Goal: Information Seeking & Learning: Learn about a topic

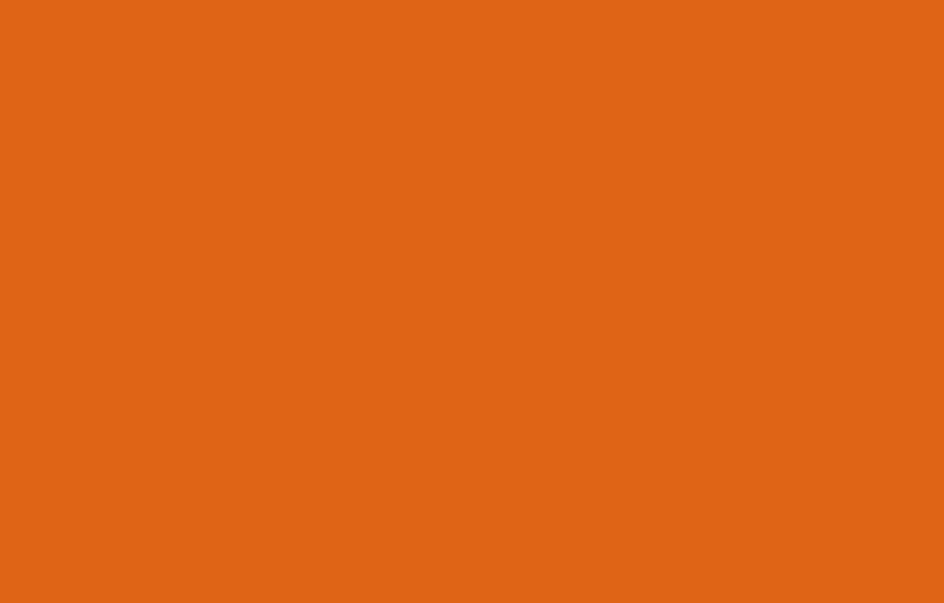
scroll to position [3047, 0]
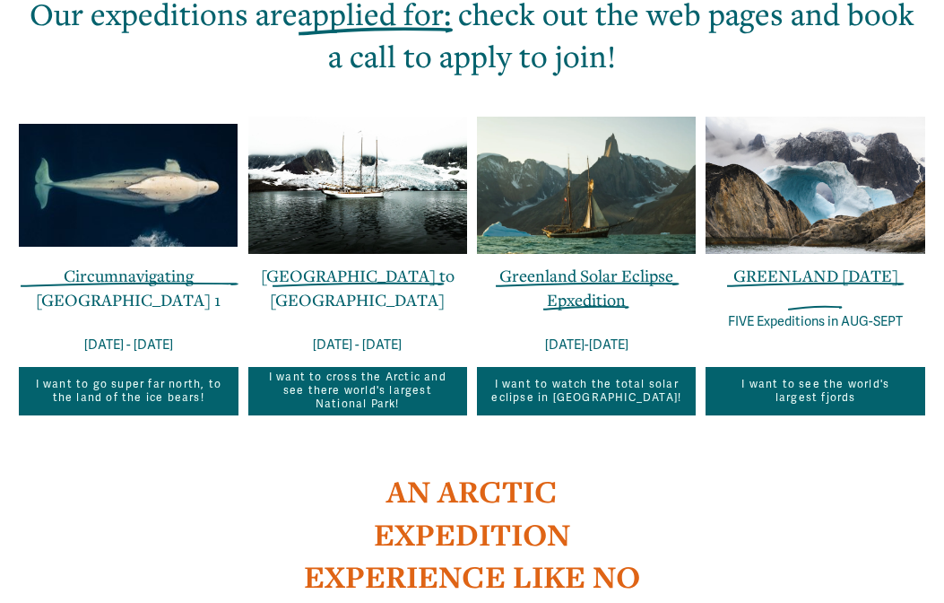
scroll to position [1089, 0]
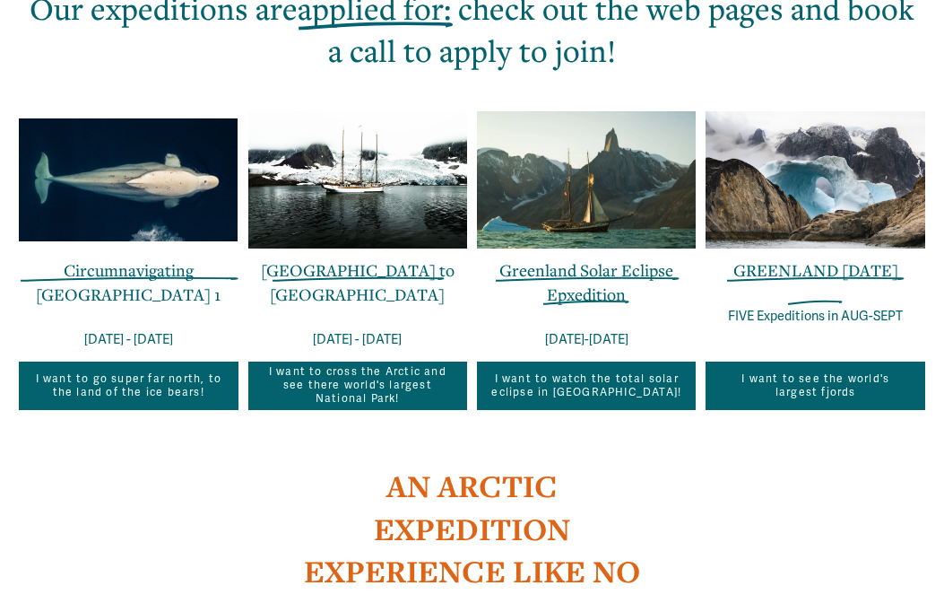
click at [88, 259] on link "Circumnavigating [GEOGRAPHIC_DATA] 1" at bounding box center [128, 282] width 185 height 46
click at [333, 259] on link "[GEOGRAPHIC_DATA] to [GEOGRAPHIC_DATA]" at bounding box center [358, 282] width 194 height 46
click at [556, 259] on link "Greenland Solar Eclipse Epxedition" at bounding box center [587, 282] width 174 height 46
click at [576, 259] on link "Greenland Solar Eclipse Epxedition" at bounding box center [587, 282] width 174 height 46
click at [828, 259] on link "GREENLAND IN ONE WEEK" at bounding box center [816, 270] width 165 height 22
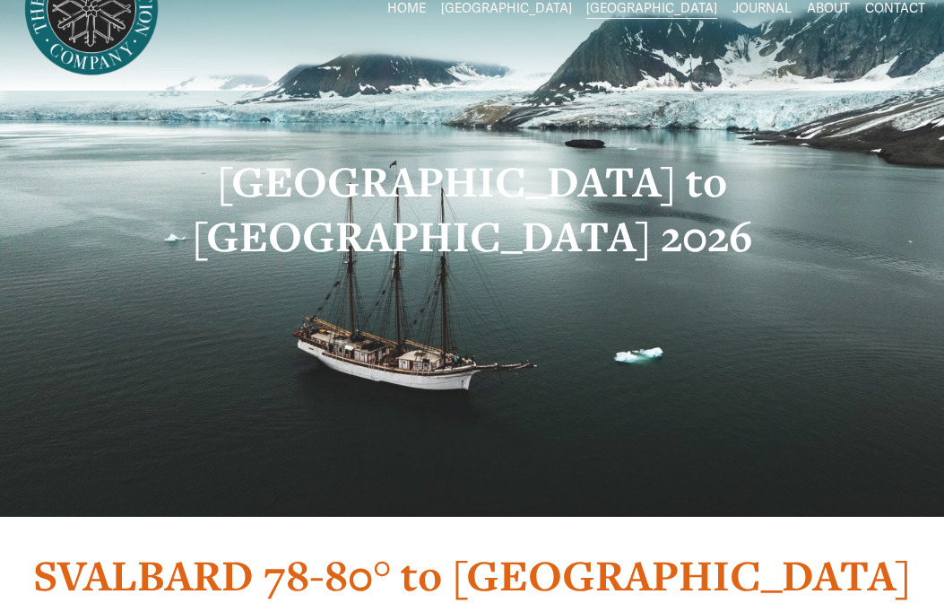
scroll to position [42, 0]
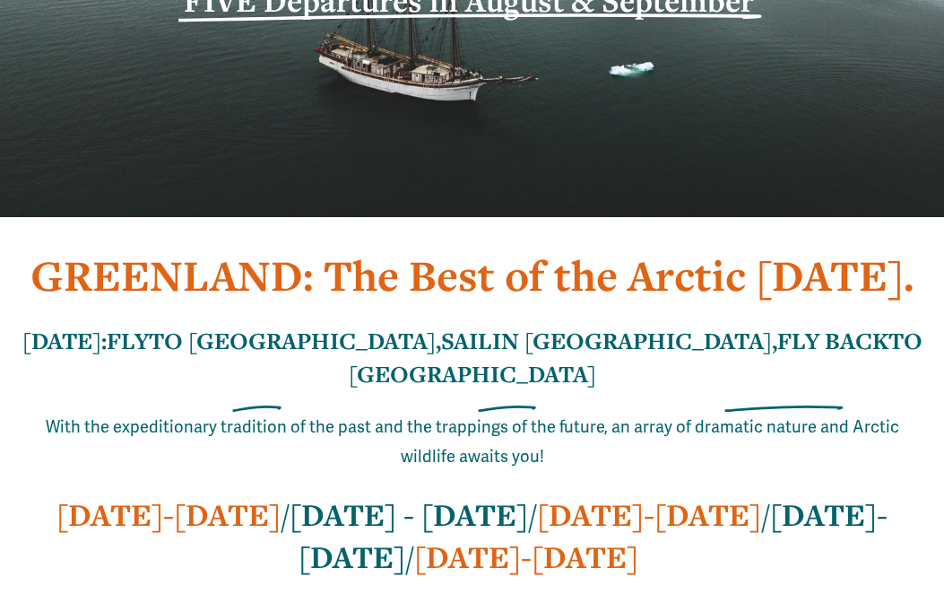
scroll to position [202, 0]
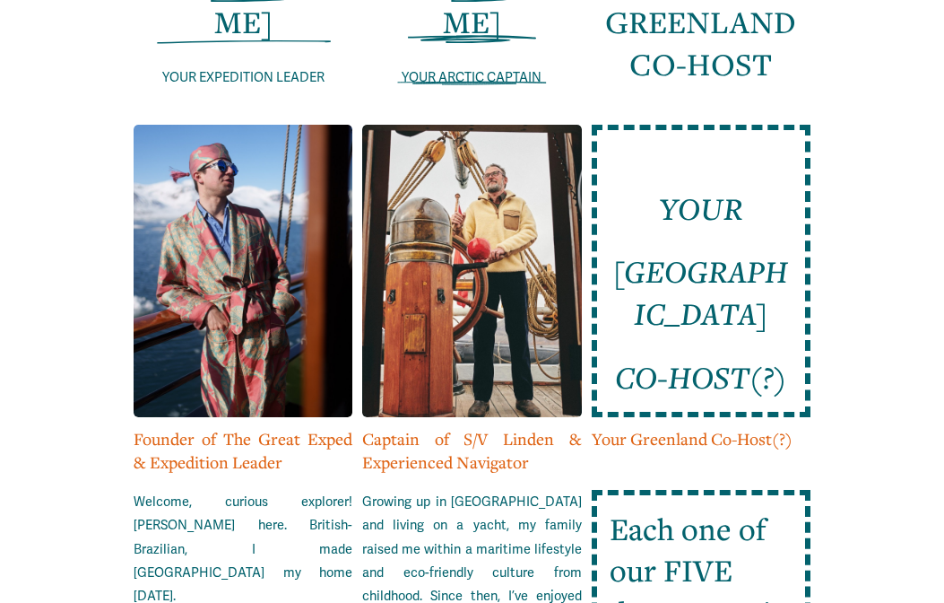
scroll to position [3647, 0]
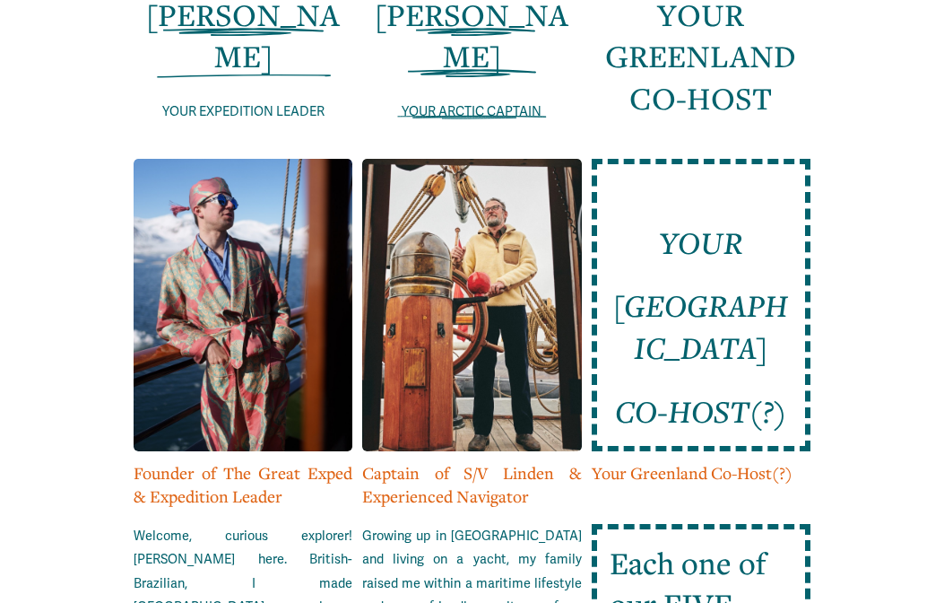
drag, startPoint x: 532, startPoint y: 98, endPoint x: 422, endPoint y: 48, distance: 120.4
click at [422, 48] on span "[PERSON_NAME]" at bounding box center [472, 36] width 194 height 83
copy span "[PERSON_NAME]"
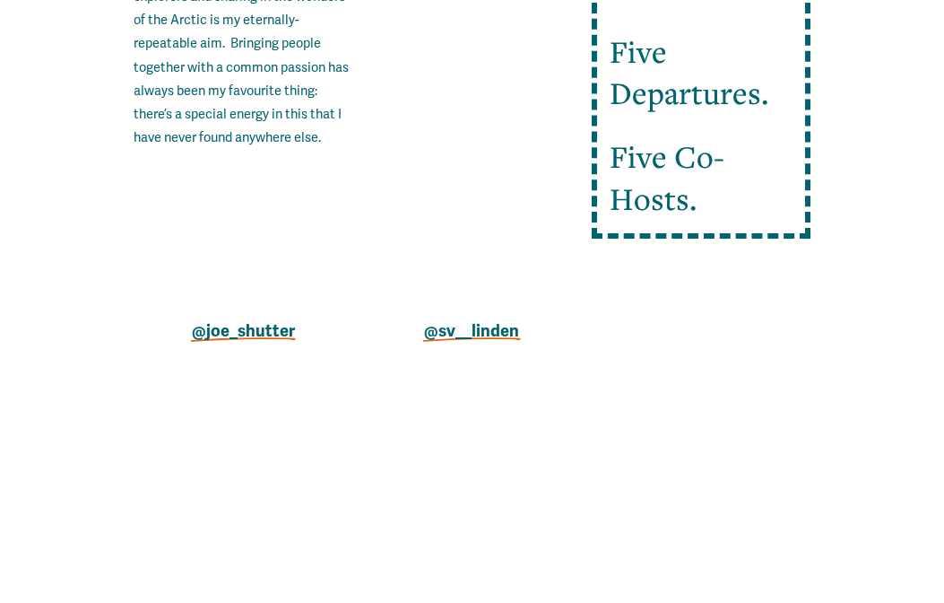
scroll to position [4962, 0]
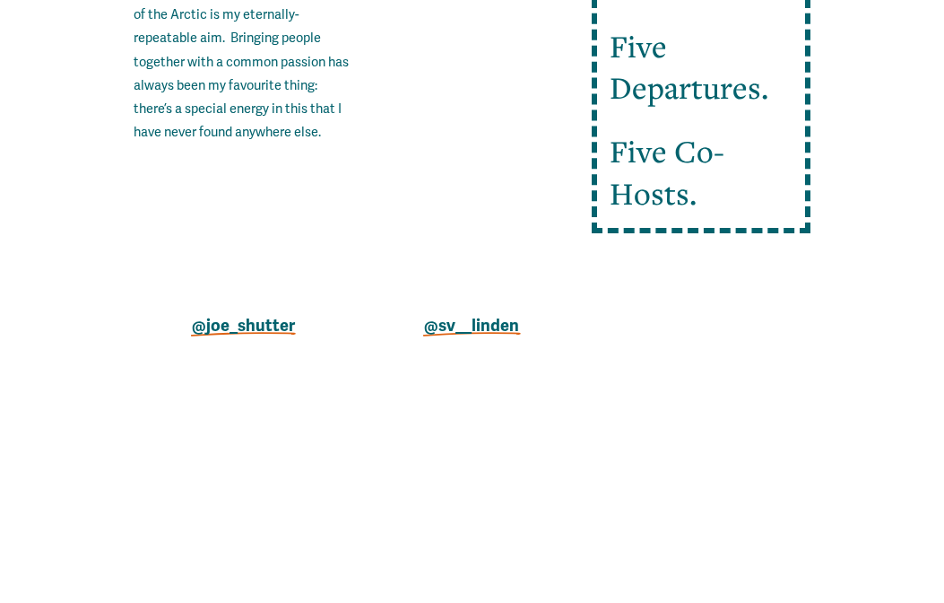
click at [495, 335] on strong "@sv__linden" at bounding box center [471, 325] width 95 height 21
